Goal: Task Accomplishment & Management: Use online tool/utility

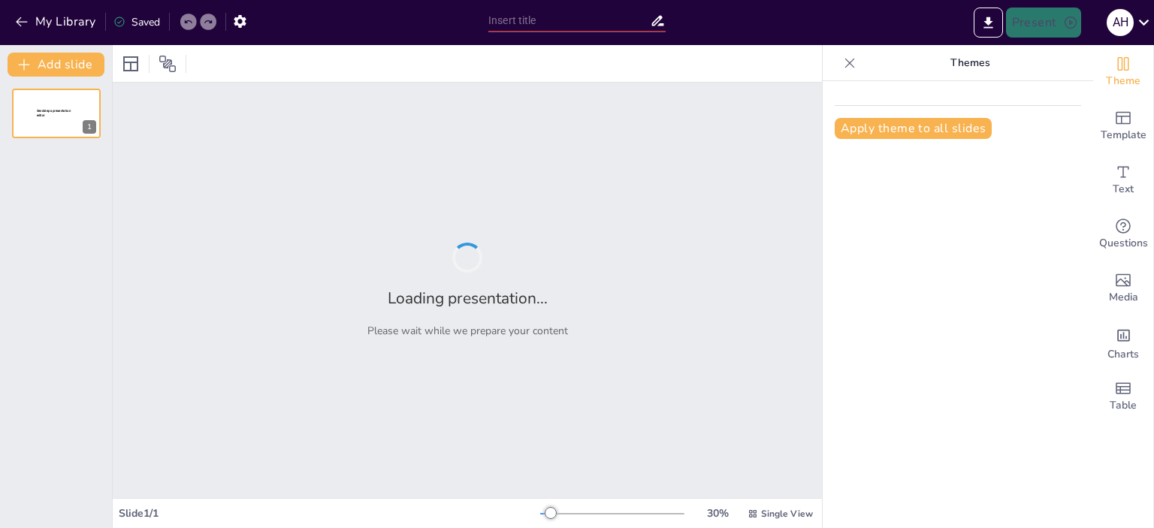
type input "Sinergia en el Éxito: La Dinámica del Trabajo en [GEOGRAPHIC_DATA] en los Bulls"
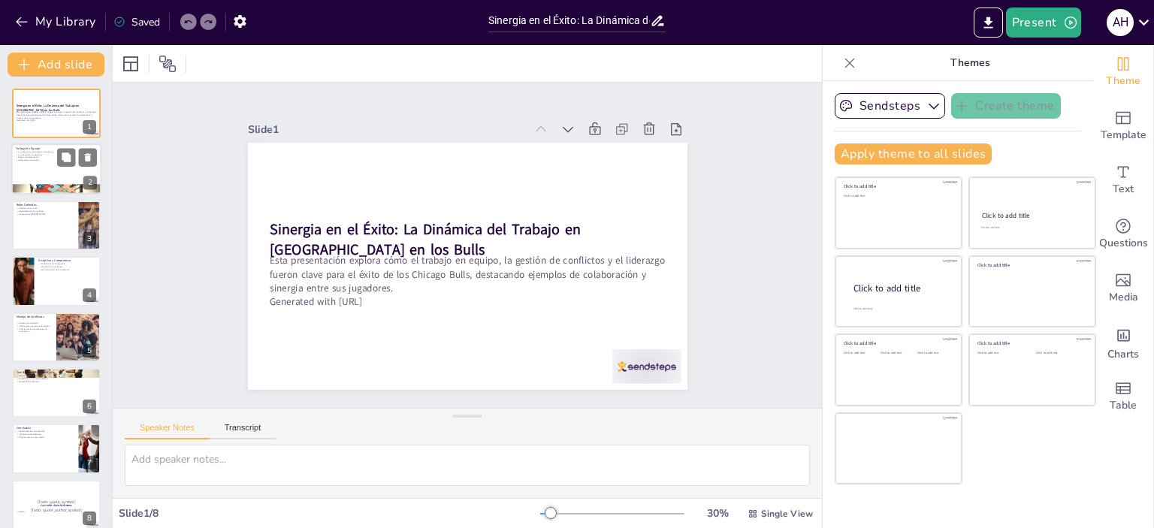
click at [42, 168] on div at bounding box center [56, 169] width 90 height 51
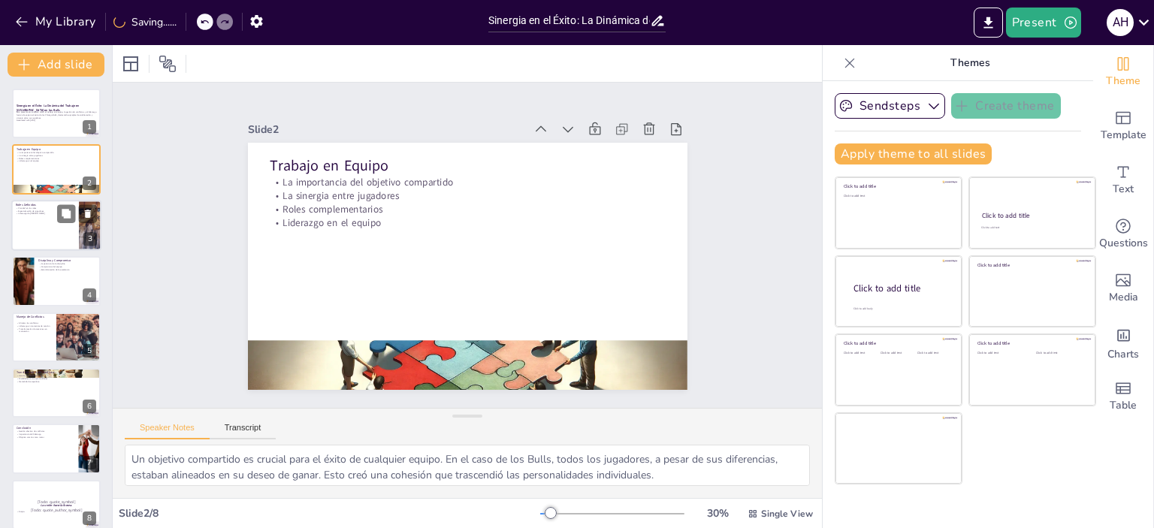
click at [51, 242] on div at bounding box center [56, 225] width 90 height 51
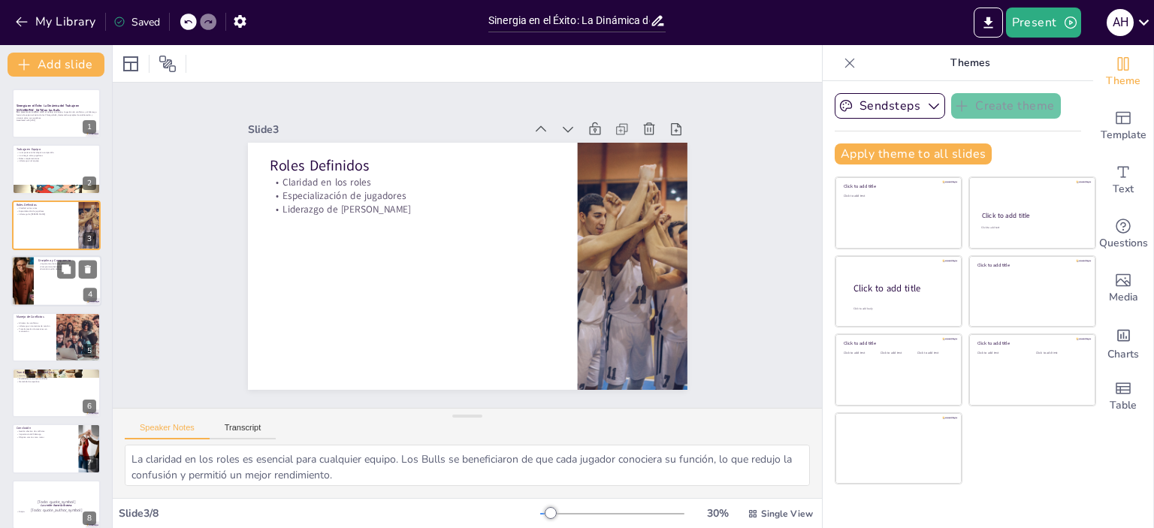
click at [37, 297] on div at bounding box center [56, 280] width 90 height 51
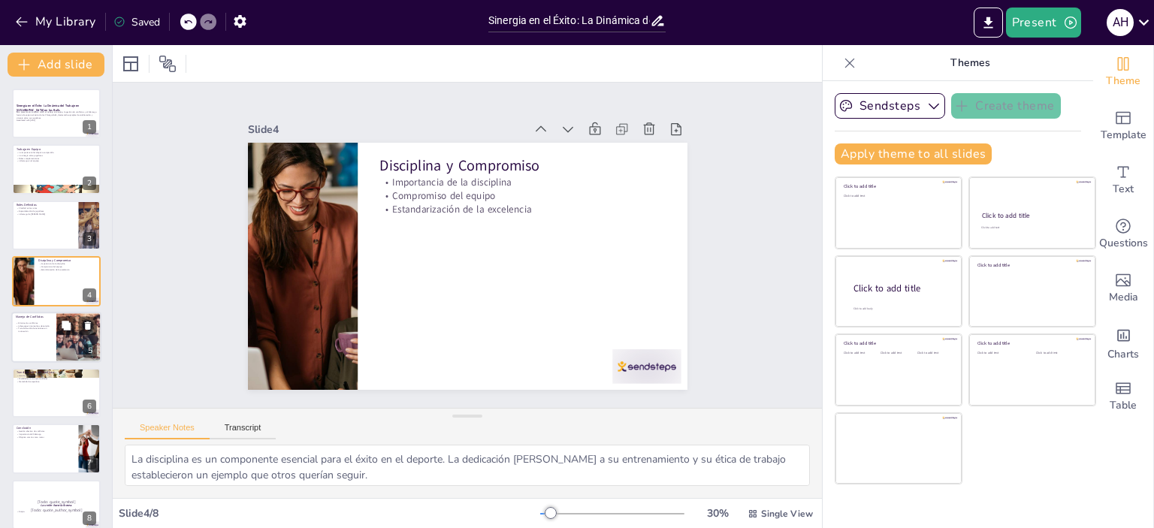
click at [32, 336] on div at bounding box center [56, 337] width 90 height 51
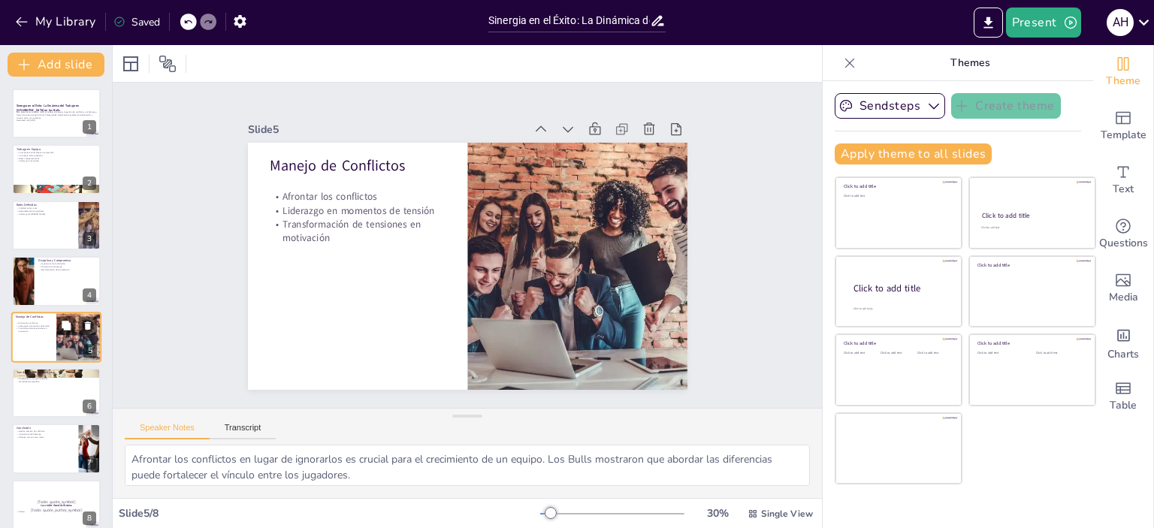
scroll to position [14, 0]
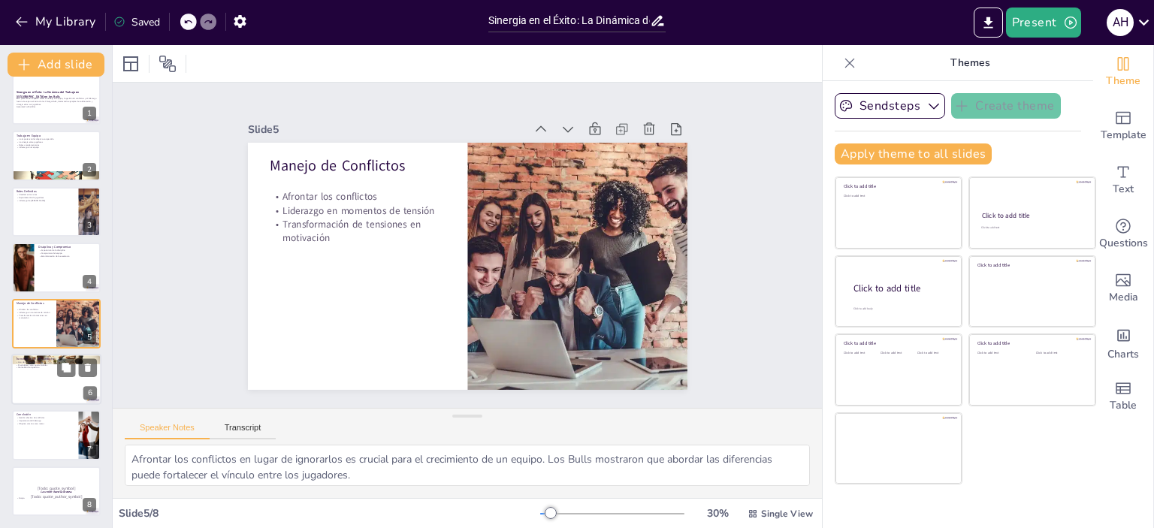
click at [37, 381] on div at bounding box center [56, 379] width 90 height 51
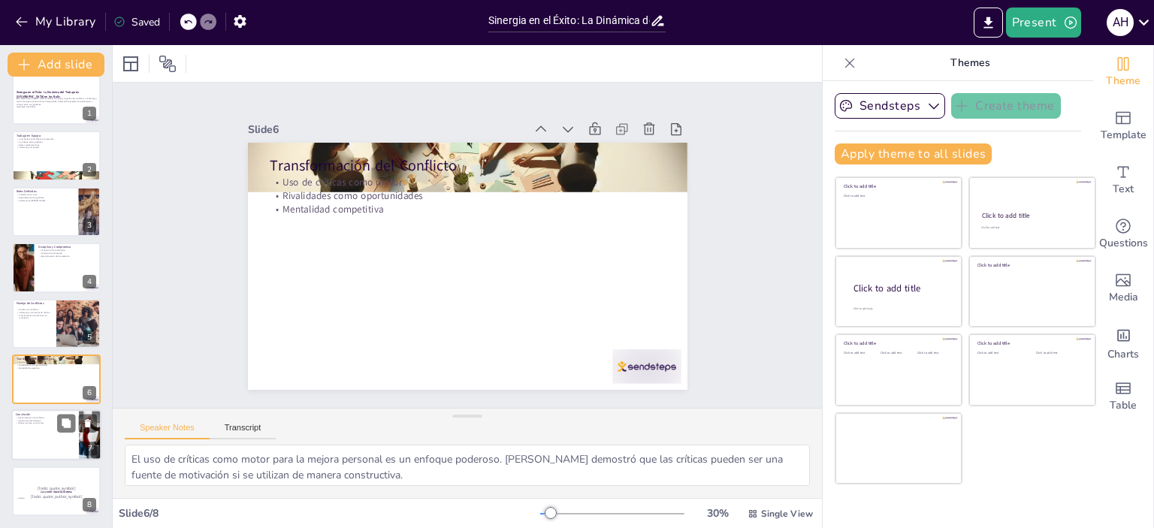
click at [50, 426] on div at bounding box center [56, 435] width 90 height 51
type textarea "La gestión efectiva de conflictos es esencial para el éxito de un equipo. Los B…"
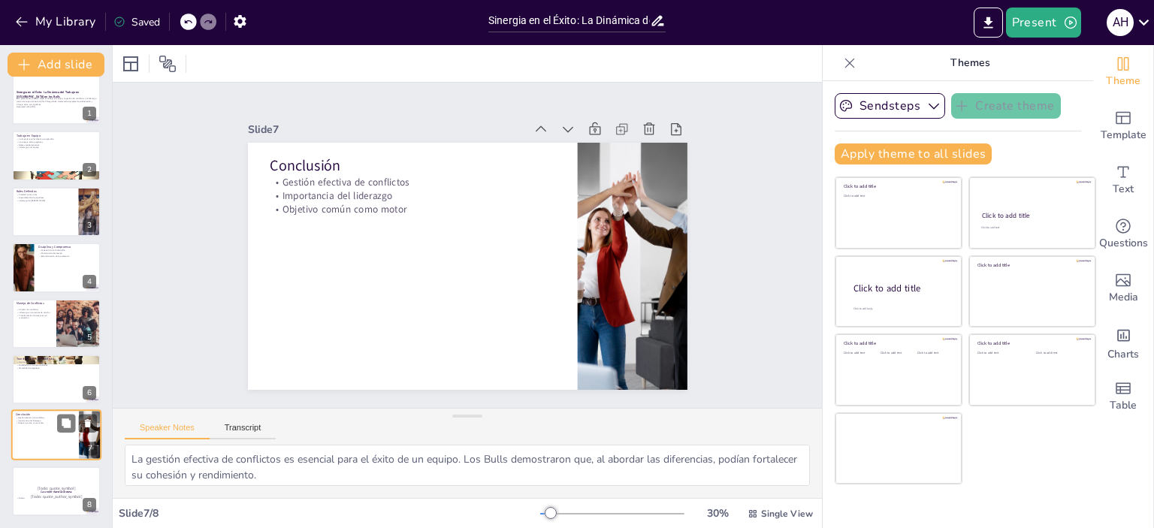
click at [53, 438] on div at bounding box center [56, 435] width 90 height 51
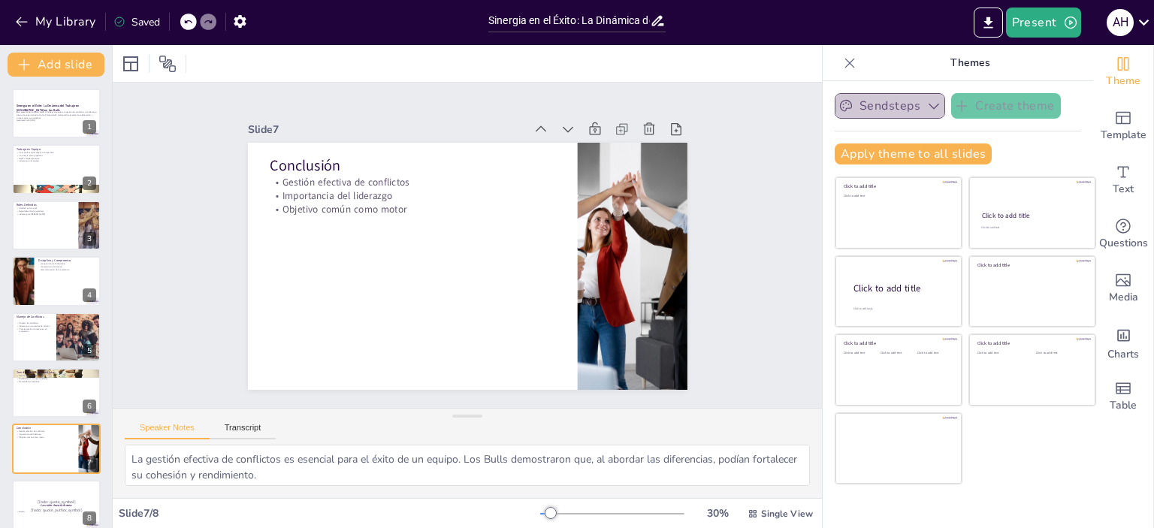
click at [926, 104] on icon "button" at bounding box center [933, 105] width 15 height 15
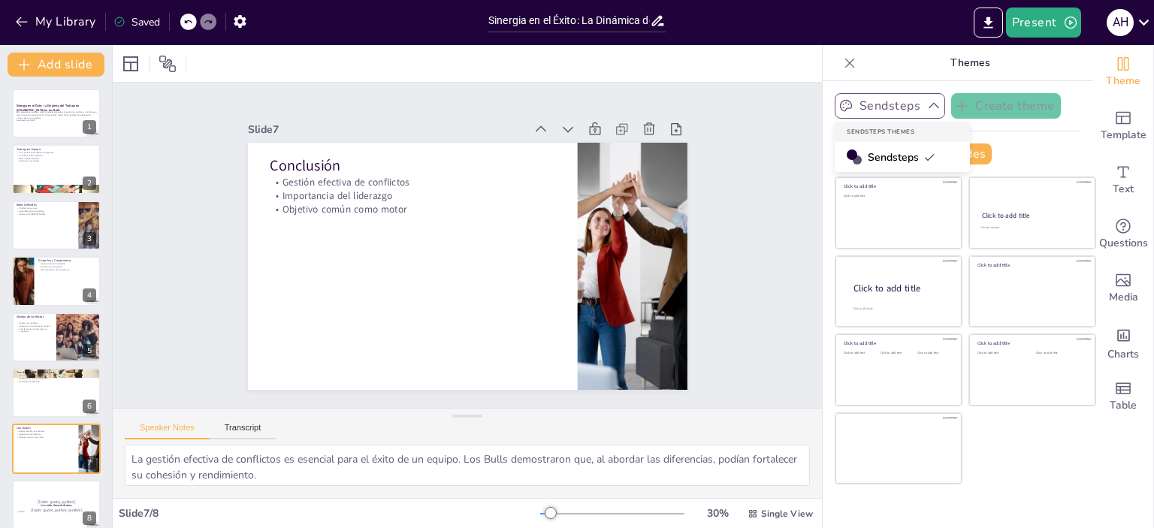
click at [926, 104] on icon "button" at bounding box center [933, 105] width 15 height 15
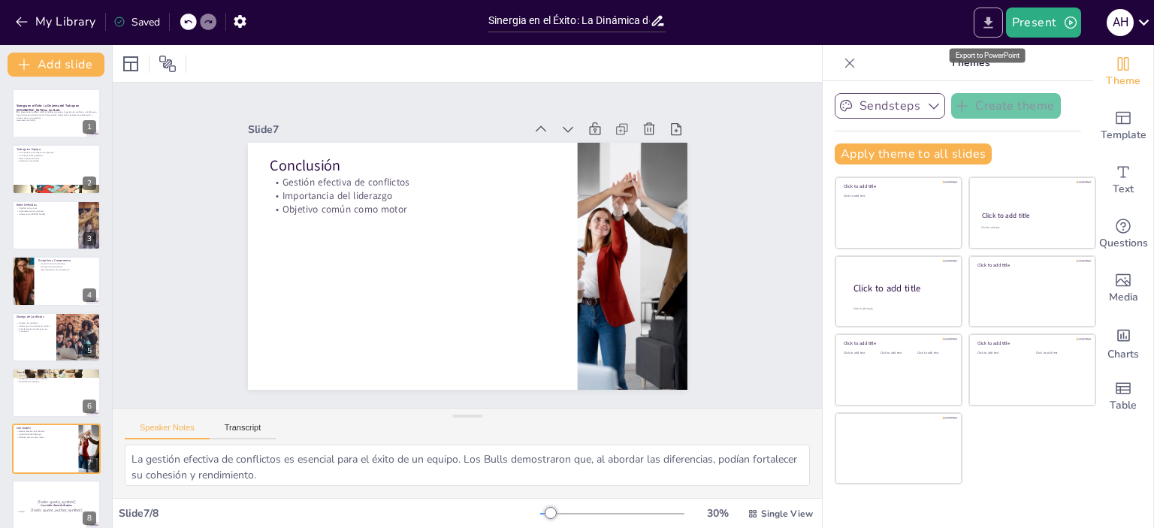
click at [992, 24] on icon "Export to PowerPoint" at bounding box center [988, 23] width 16 height 16
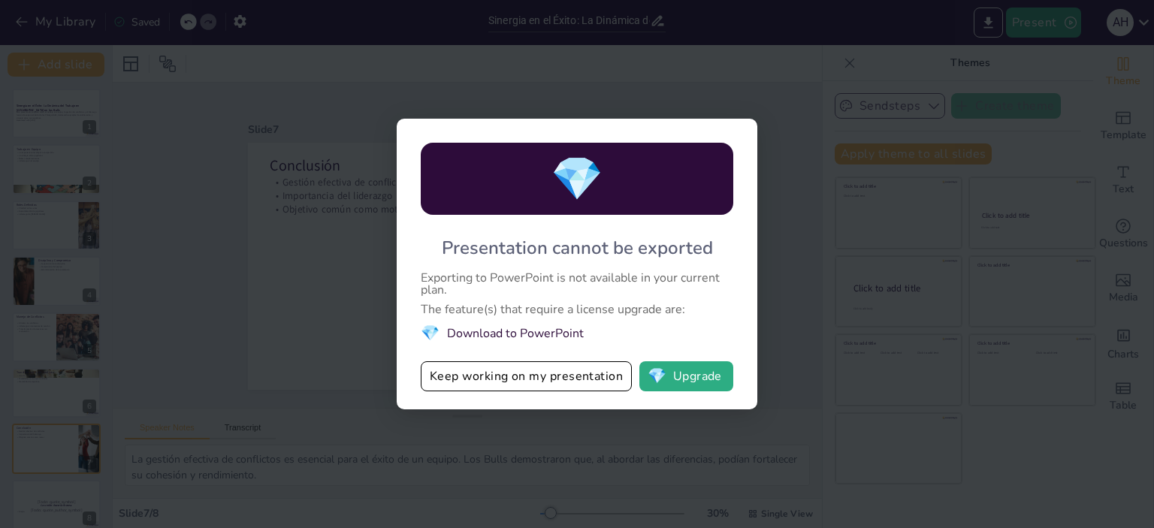
click at [434, 336] on span "💎" at bounding box center [430, 333] width 19 height 20
click at [665, 369] on span "💎" at bounding box center [656, 376] width 19 height 15
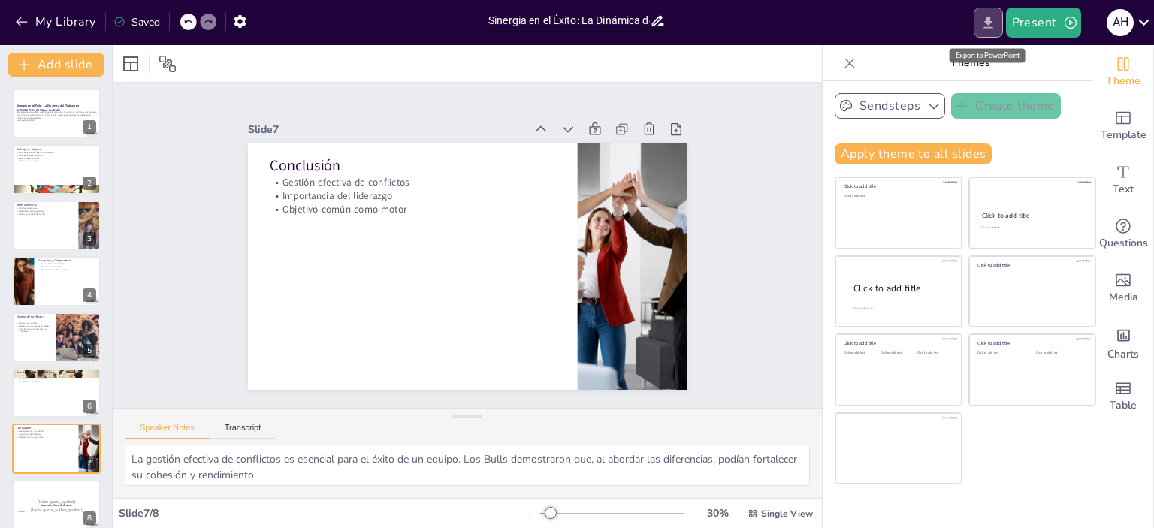
click at [986, 28] on icon "Export to PowerPoint" at bounding box center [988, 23] width 16 height 16
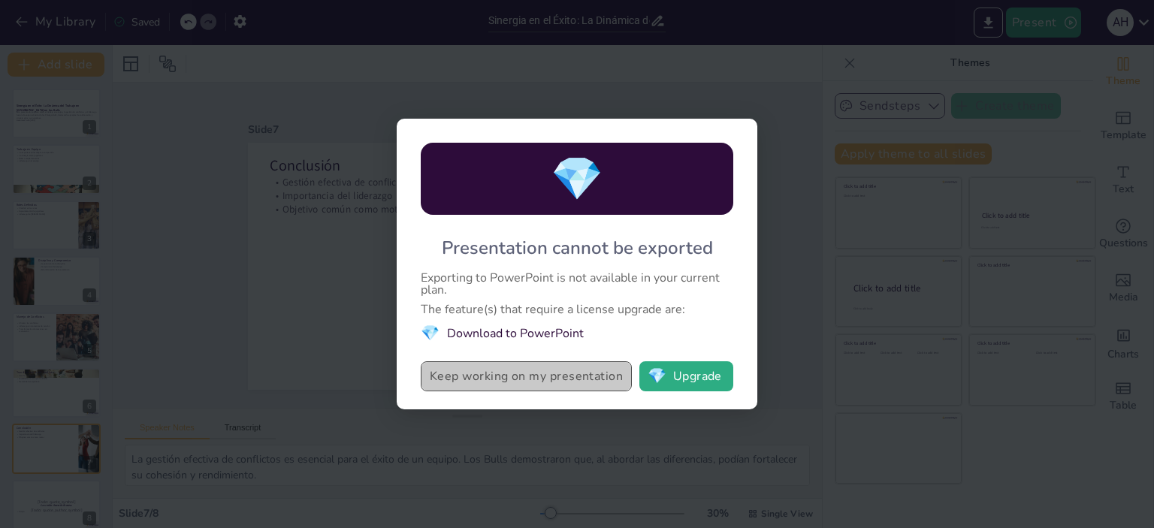
click at [491, 379] on button "Keep working on my presentation" at bounding box center [526, 376] width 211 height 30
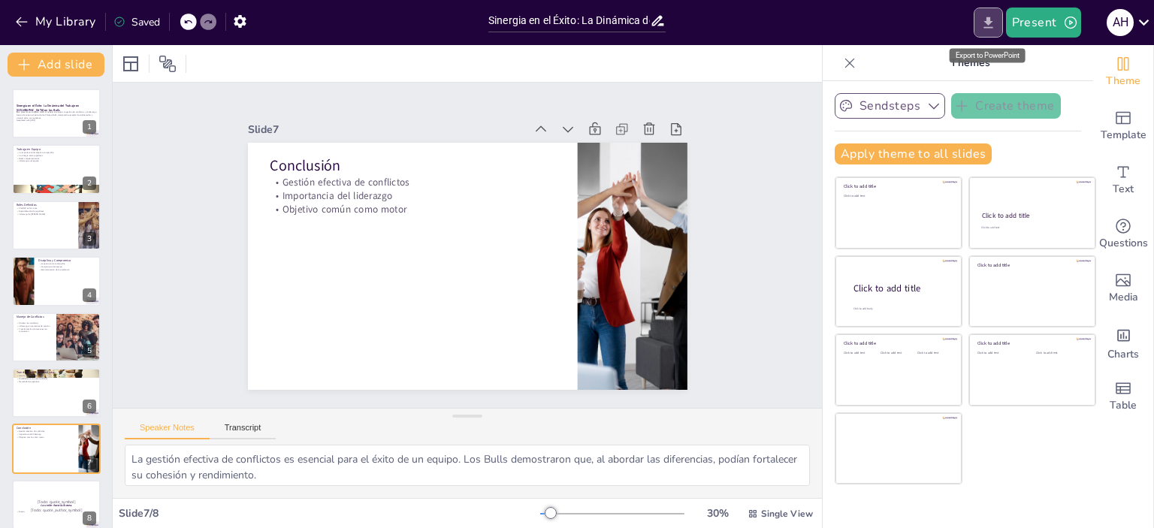
click at [989, 20] on icon "Export to PowerPoint" at bounding box center [987, 22] width 9 height 11
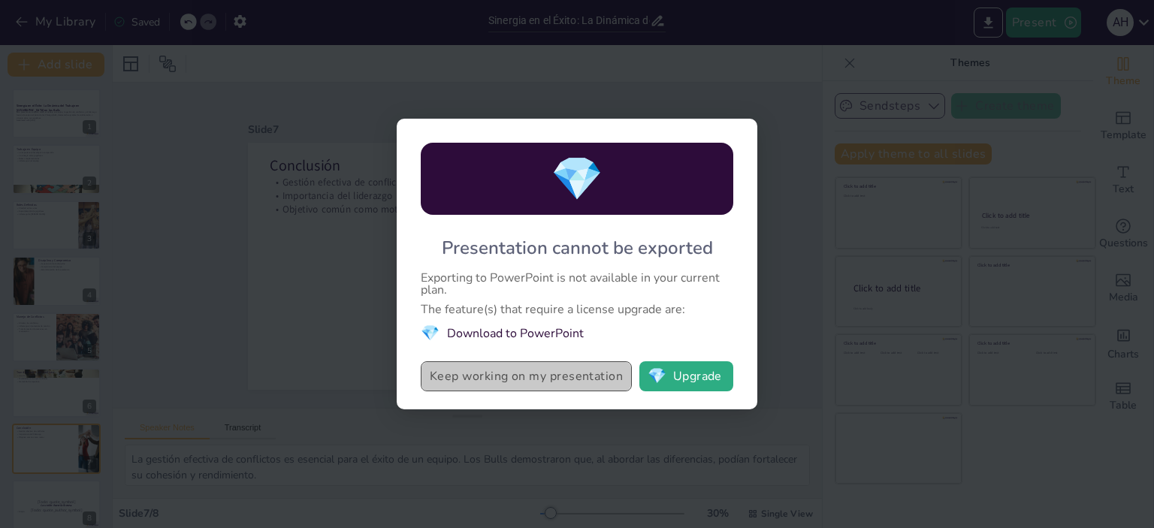
click at [562, 382] on button "Keep working on my presentation" at bounding box center [526, 376] width 211 height 30
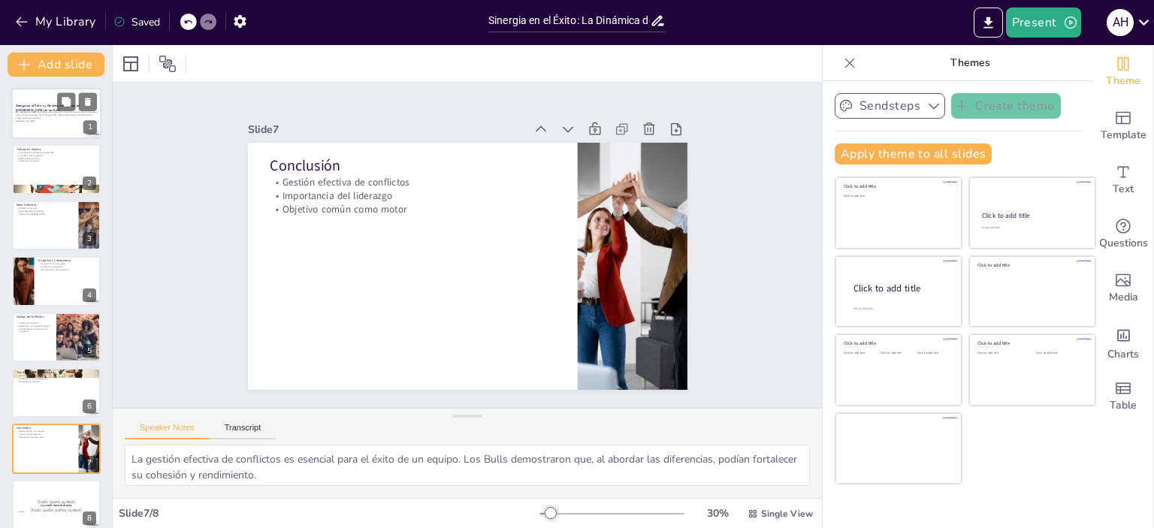
click at [42, 122] on div "Esta presentación explora cómo el trabajo en equipo, la gestión de conflictos y…" at bounding box center [56, 117] width 81 height 13
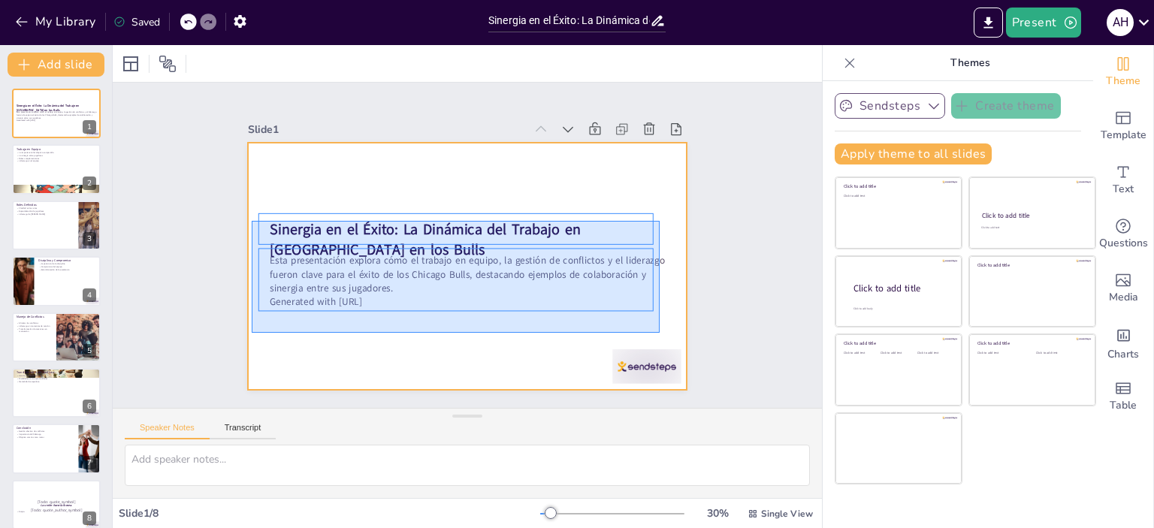
drag, startPoint x: 252, startPoint y: 221, endPoint x: 660, endPoint y: 333, distance: 423.0
click at [660, 333] on div at bounding box center [462, 265] width 481 height 333
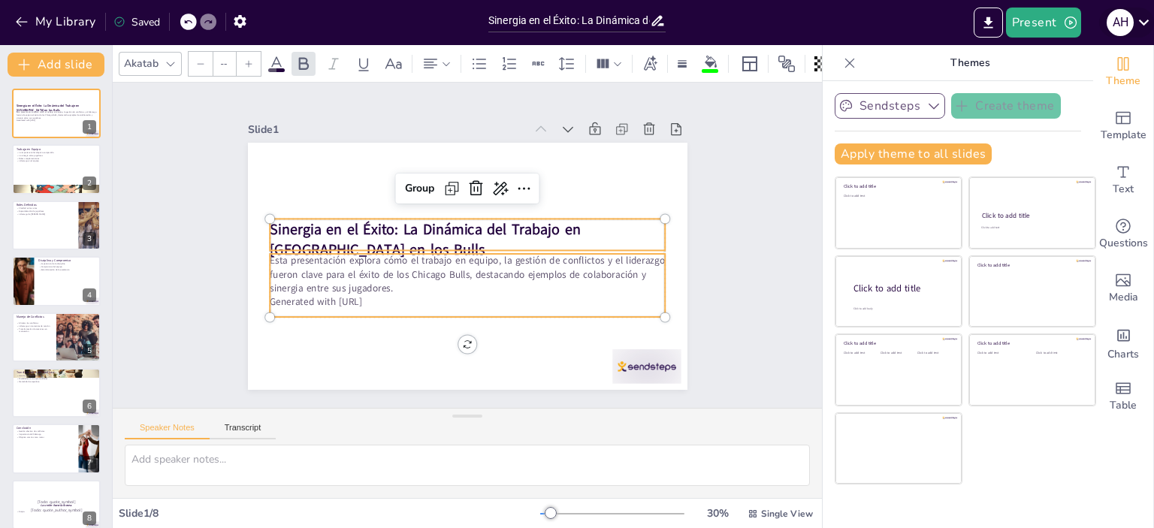
click at [1139, 24] on icon at bounding box center [1143, 22] width 20 height 20
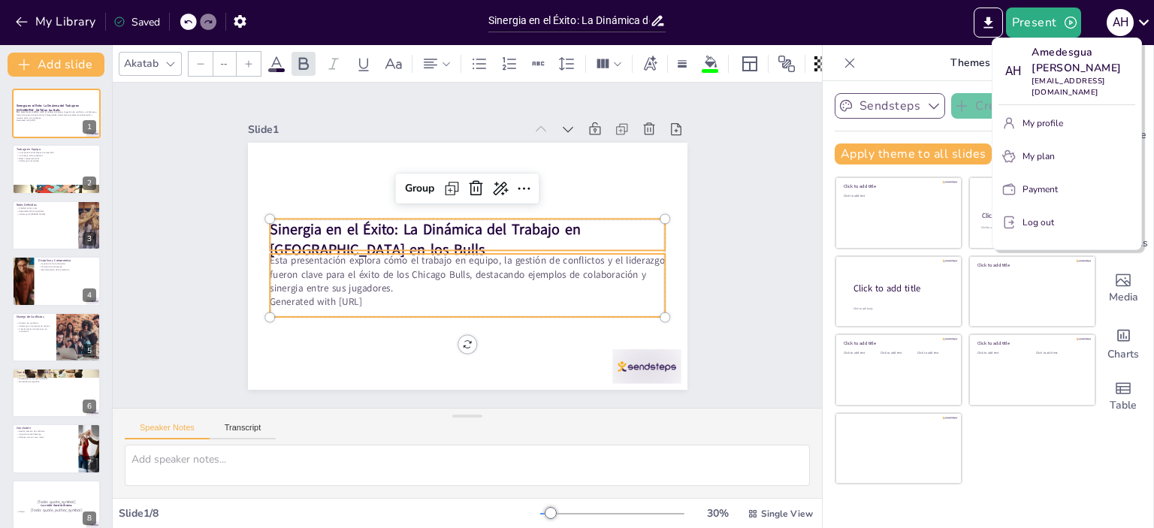
click at [995, 26] on div at bounding box center [577, 264] width 1154 height 528
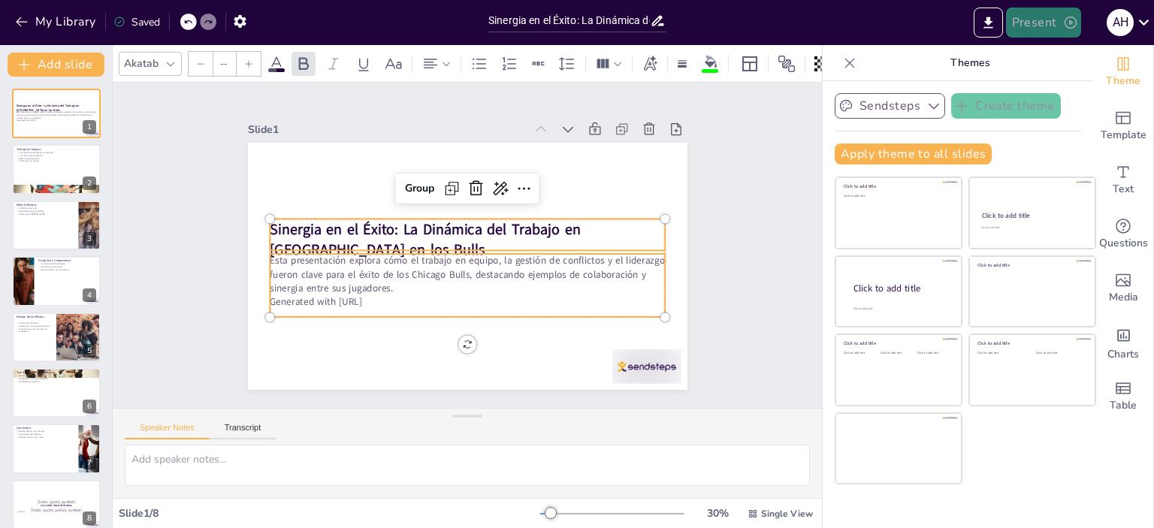
click at [1049, 17] on button "Present" at bounding box center [1043, 23] width 75 height 30
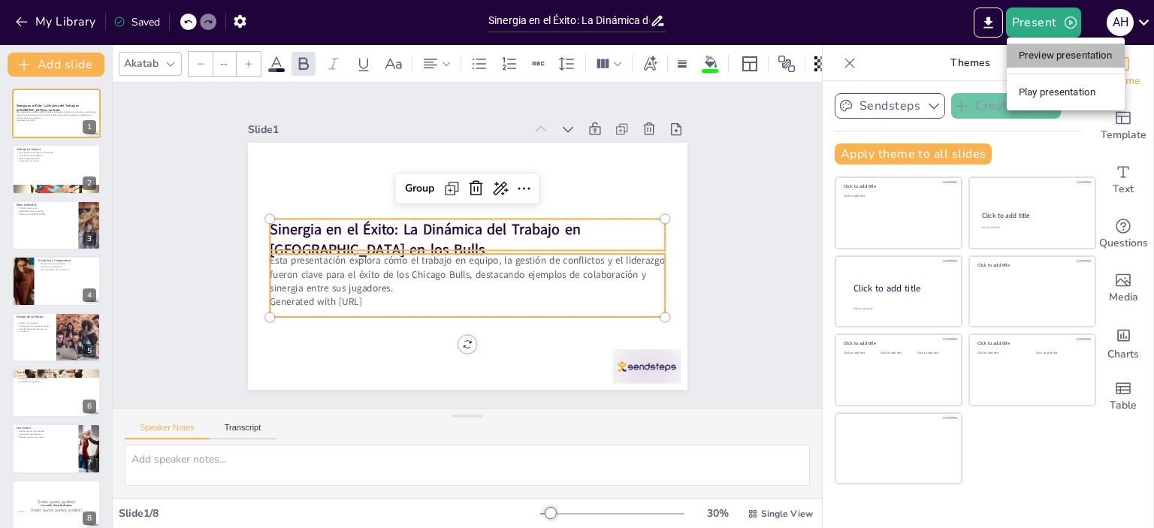
click at [1059, 62] on li "Preview presentation" at bounding box center [1066, 56] width 118 height 24
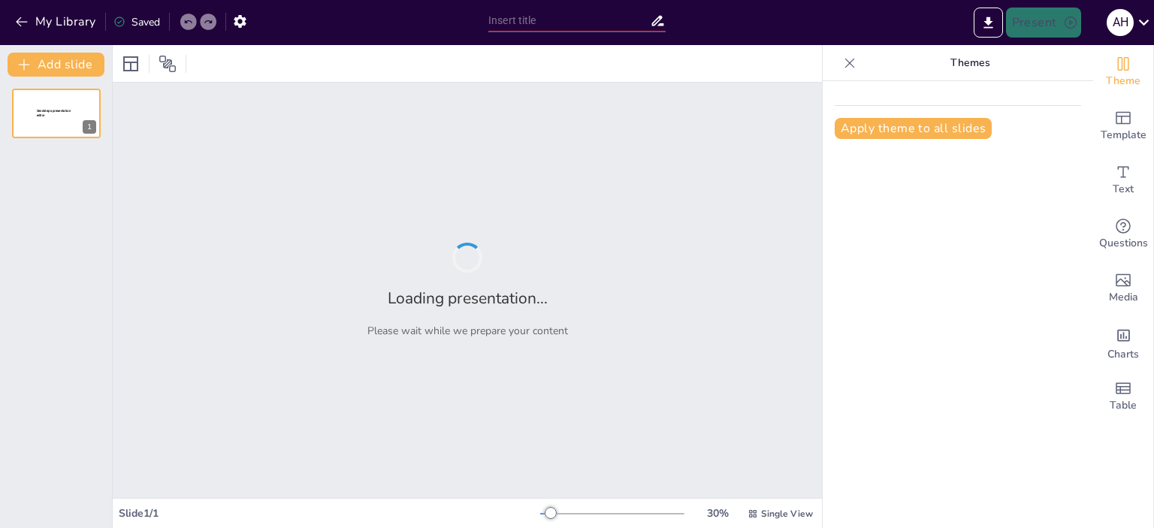
type input "Sinergia en el Éxito: La Dinámica del Trabajo en [GEOGRAPHIC_DATA] en los Bulls"
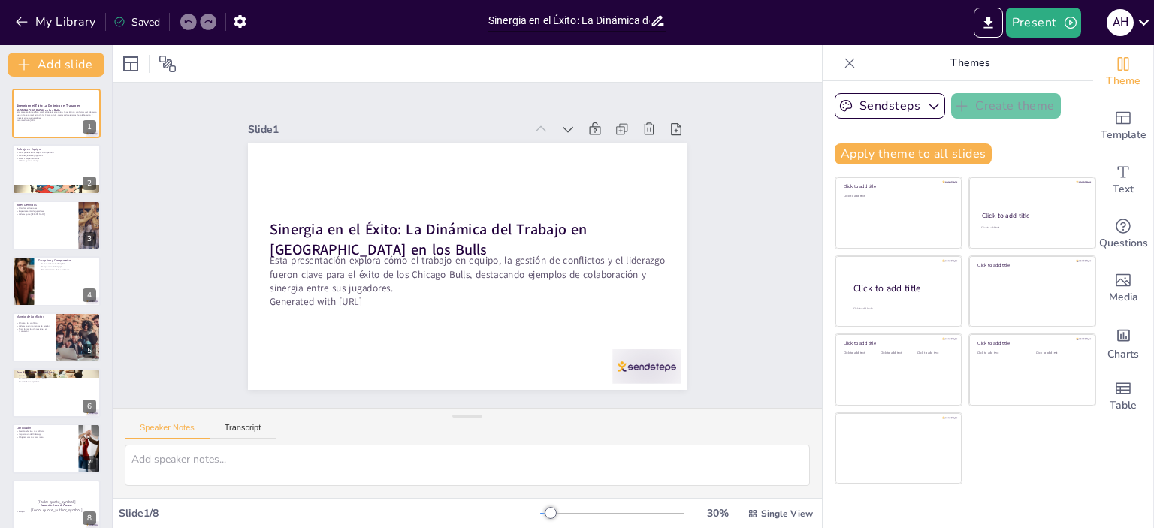
click at [139, 23] on div "Saved" at bounding box center [136, 22] width 47 height 14
click at [123, 17] on icon at bounding box center [119, 22] width 12 height 12
click at [153, 17] on div "Saved" at bounding box center [136, 22] width 47 height 14
click at [986, 26] on icon "Export to PowerPoint" at bounding box center [988, 23] width 16 height 16
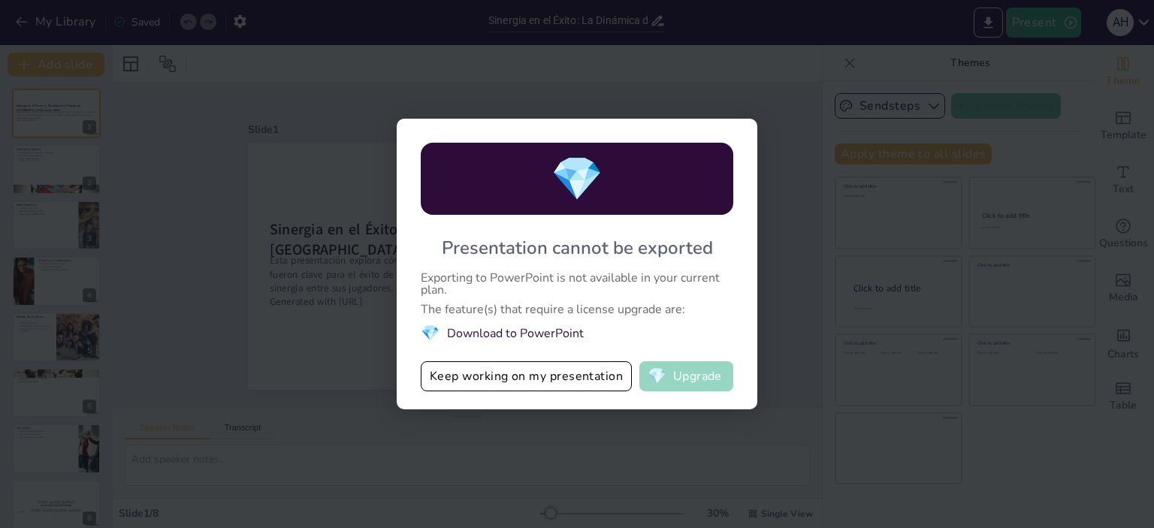
click at [696, 373] on button "💎 Upgrade" at bounding box center [686, 376] width 94 height 30
